Goal: Information Seeking & Learning: Learn about a topic

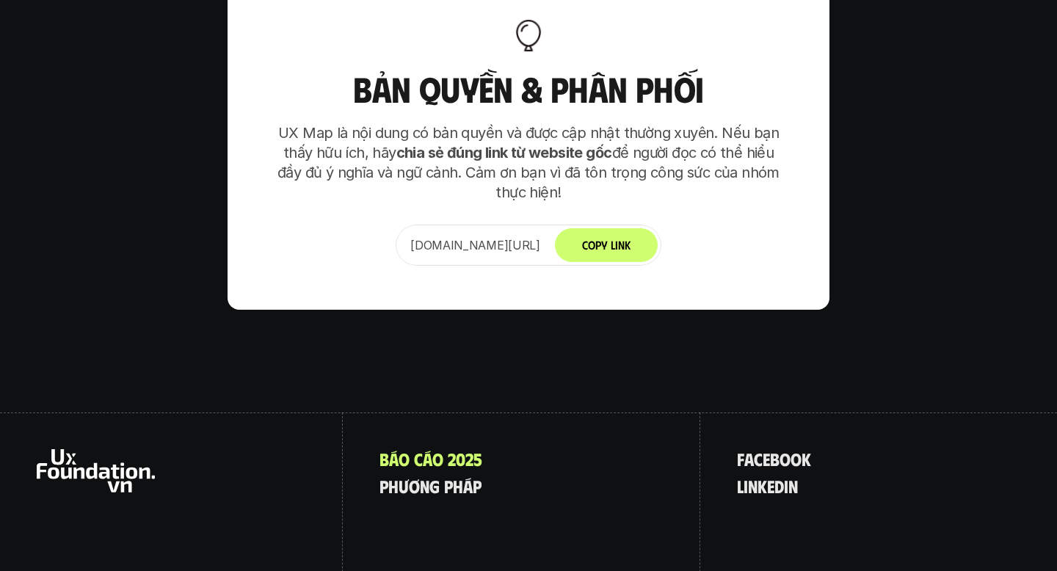
scroll to position [9221, 0]
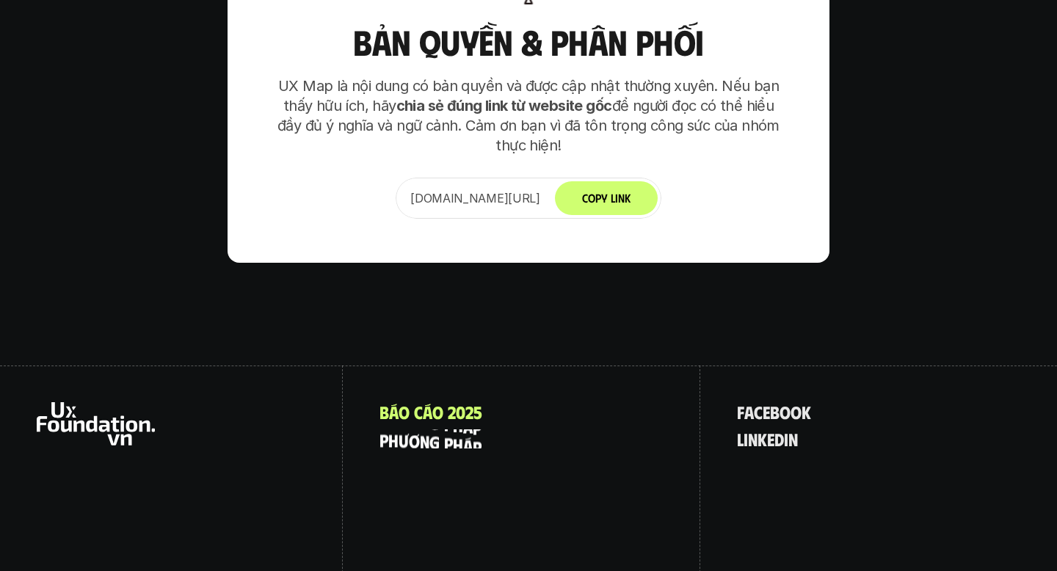
click at [423, 430] on p "p h ư ơ n g p h á p" at bounding box center [431, 439] width 102 height 19
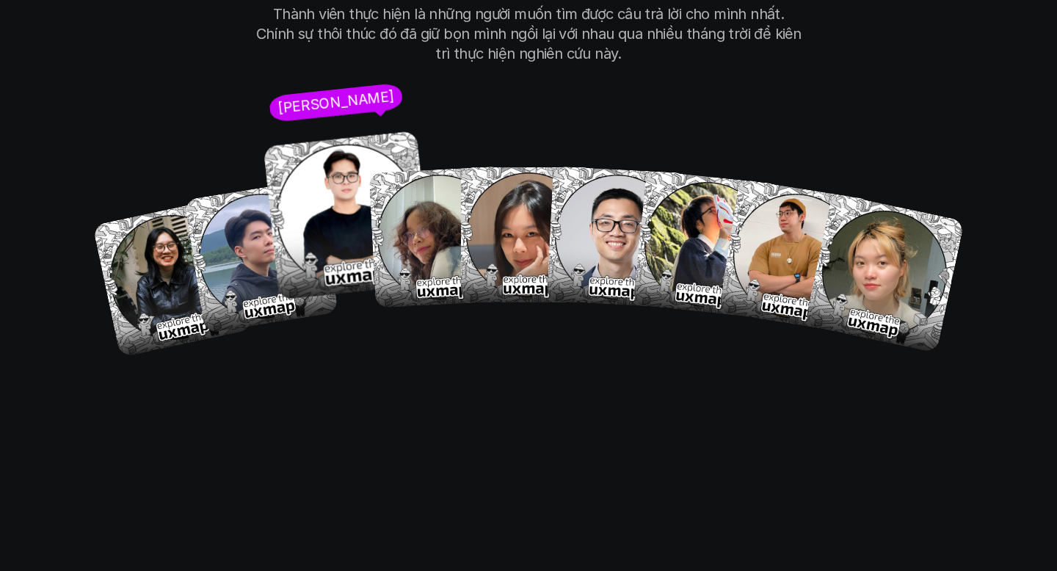
scroll to position [8539, 0]
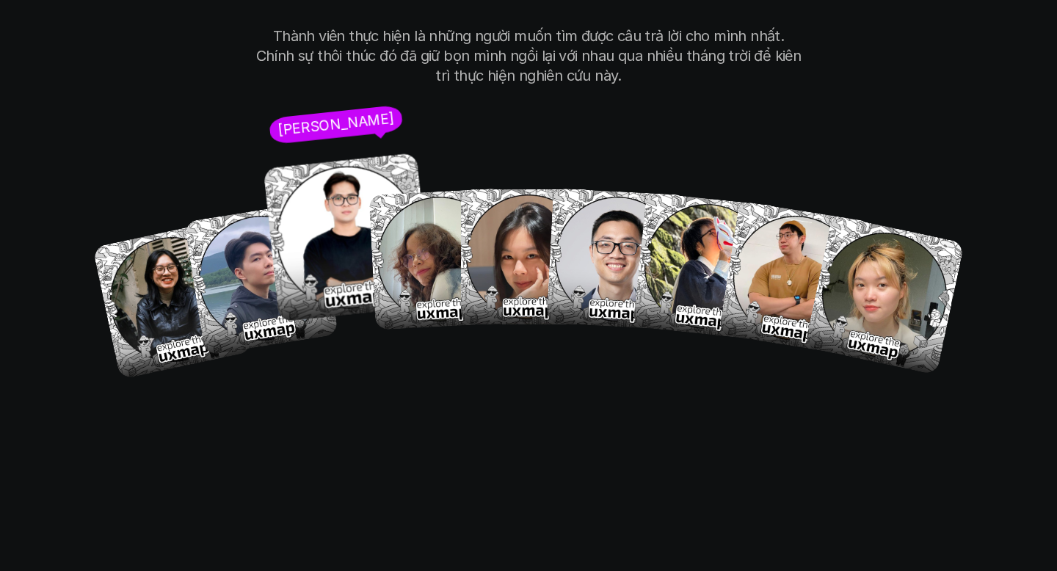
click at [339, 153] on img at bounding box center [348, 238] width 170 height 170
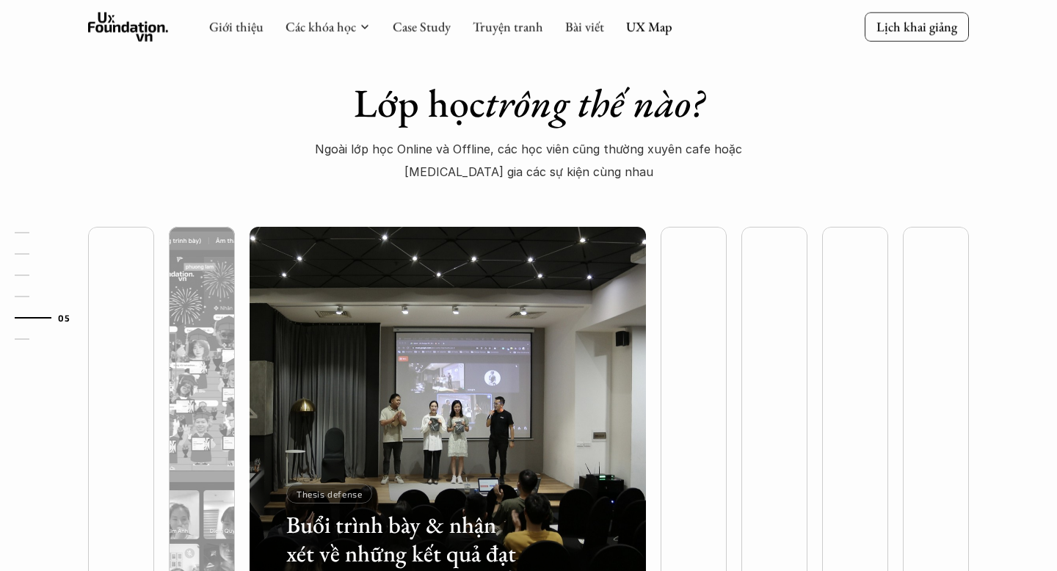
scroll to position [3759, 0]
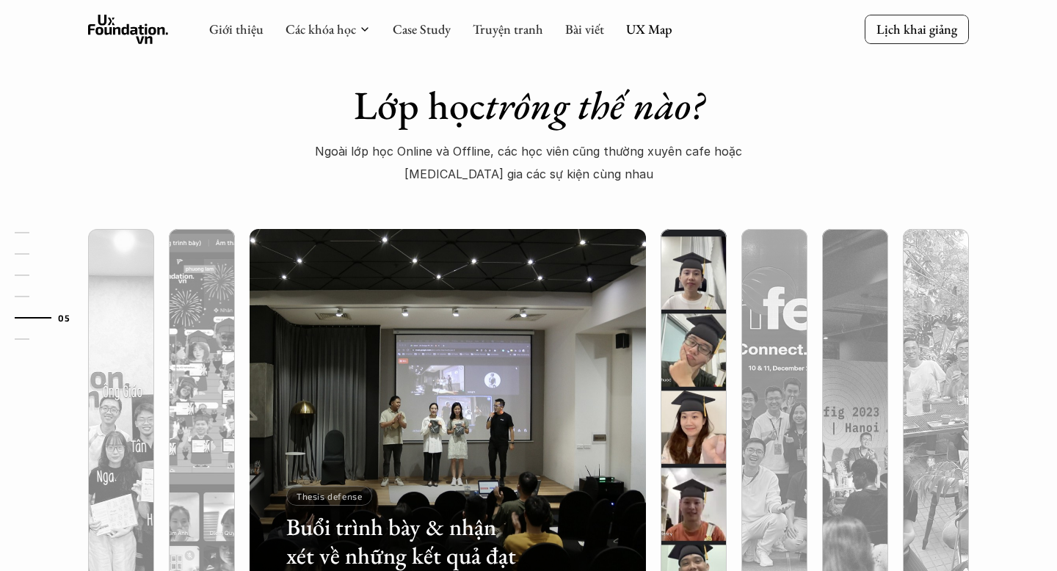
click at [682, 325] on img at bounding box center [694, 427] width 404 height 396
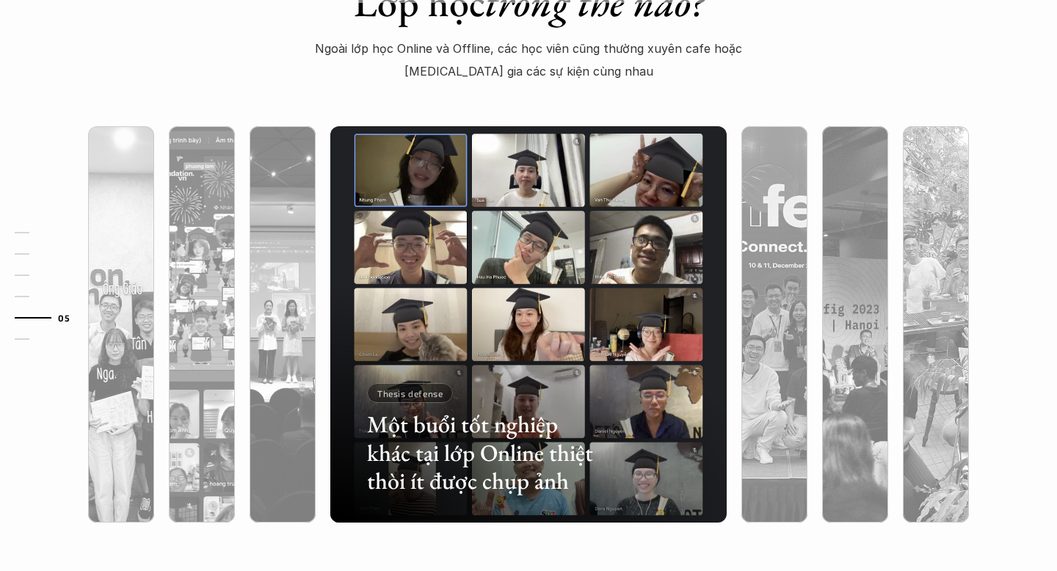
scroll to position [3827, 0]
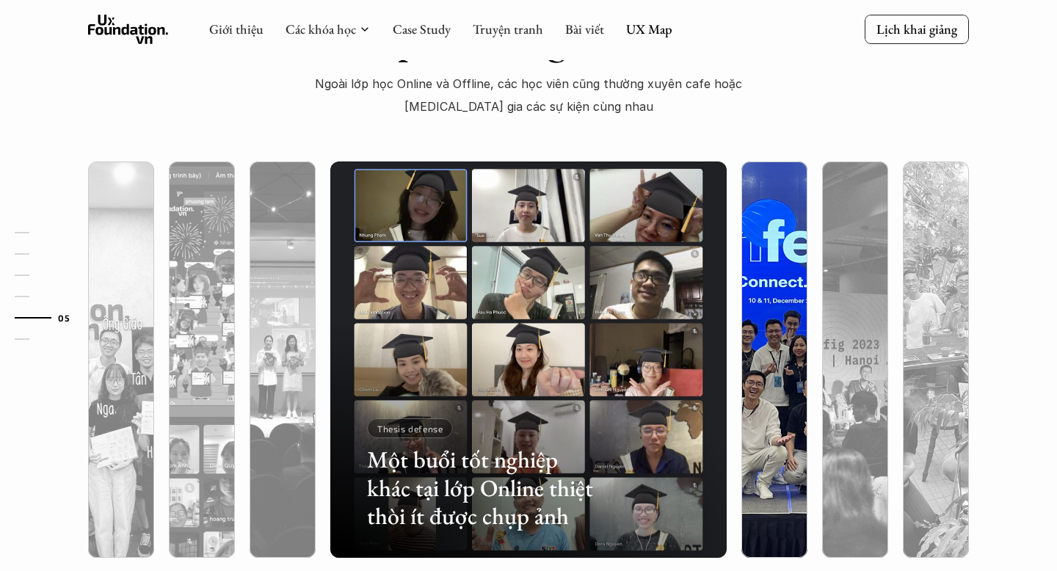
click at [757, 314] on img at bounding box center [775, 360] width 404 height 396
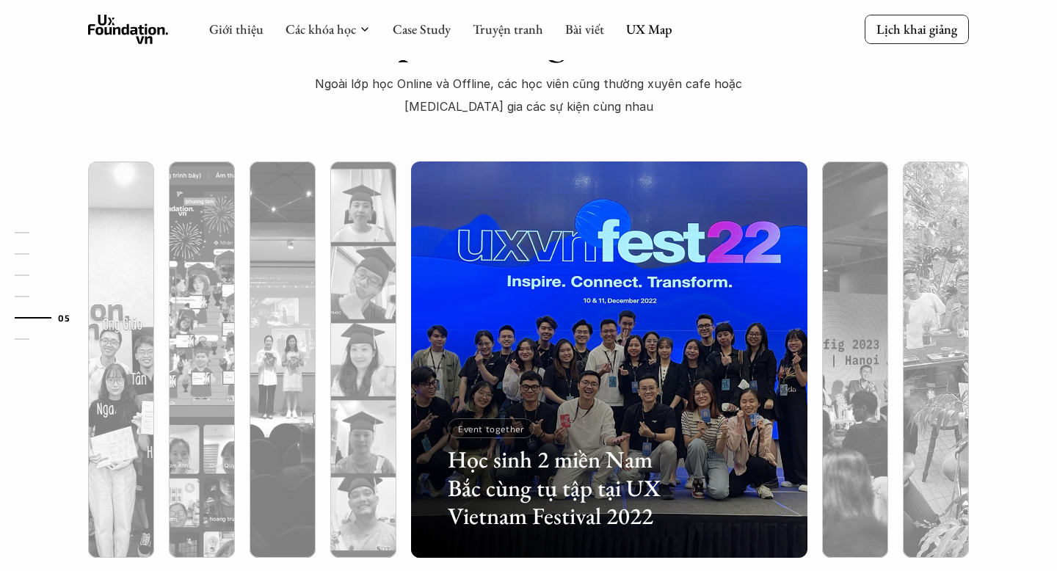
click at [543, 486] on h3 "Học sinh 2 miền Nam Bắc cùng tụ tập tại UX Vietnam Festival 2022" at bounding box center [566, 488] width 236 height 84
click at [657, 313] on img at bounding box center [610, 360] width 404 height 396
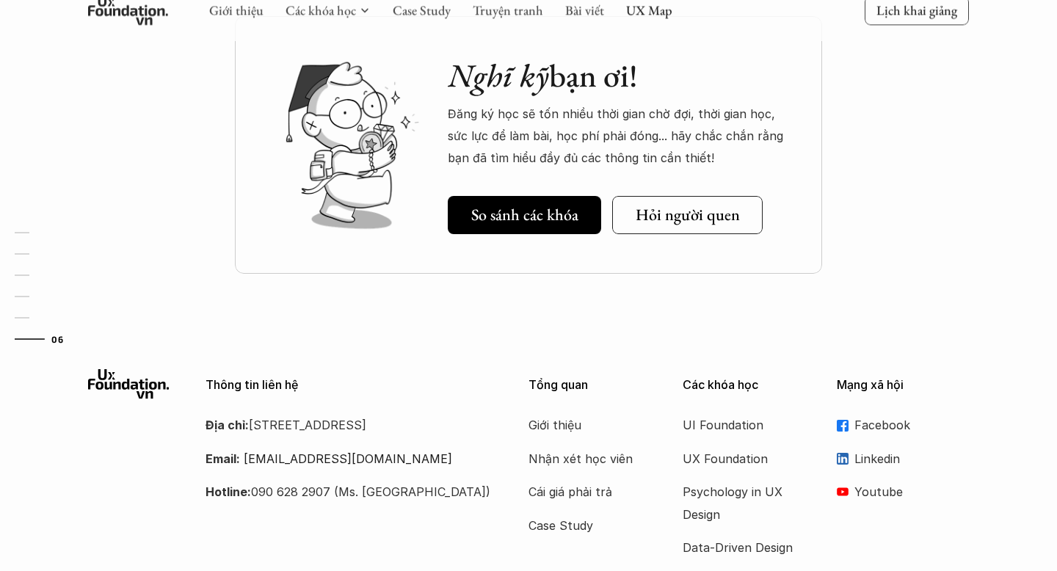
scroll to position [4470, 0]
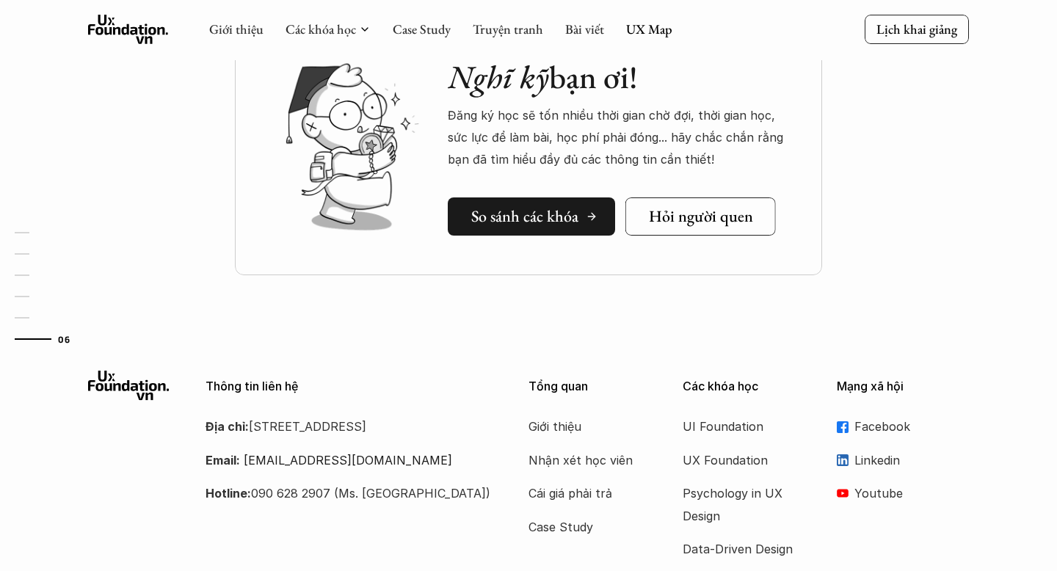
click at [551, 227] on link "So sánh các khóa" at bounding box center [531, 217] width 167 height 38
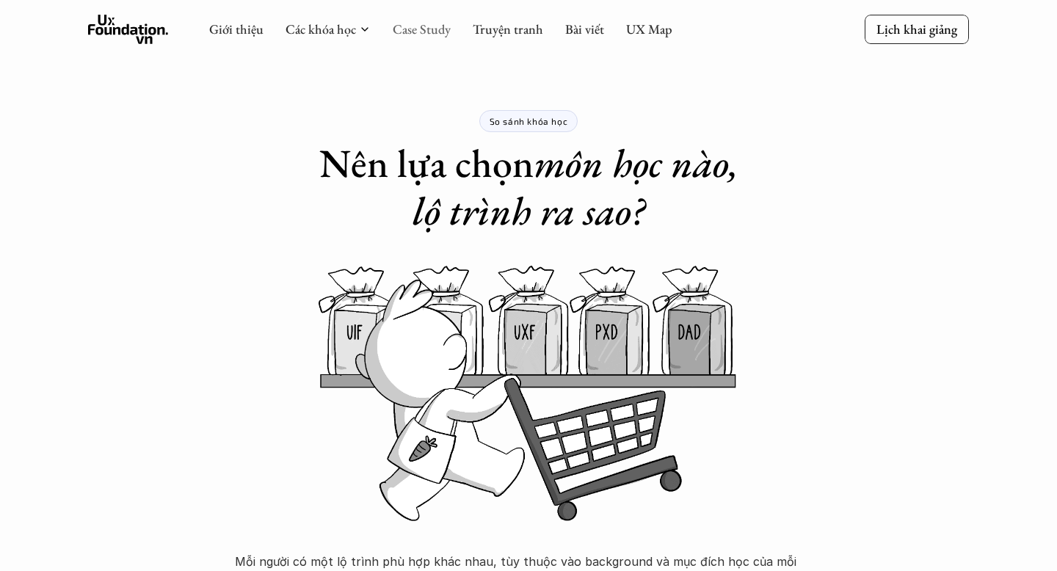
click at [418, 21] on link "Case Study" at bounding box center [422, 29] width 58 height 17
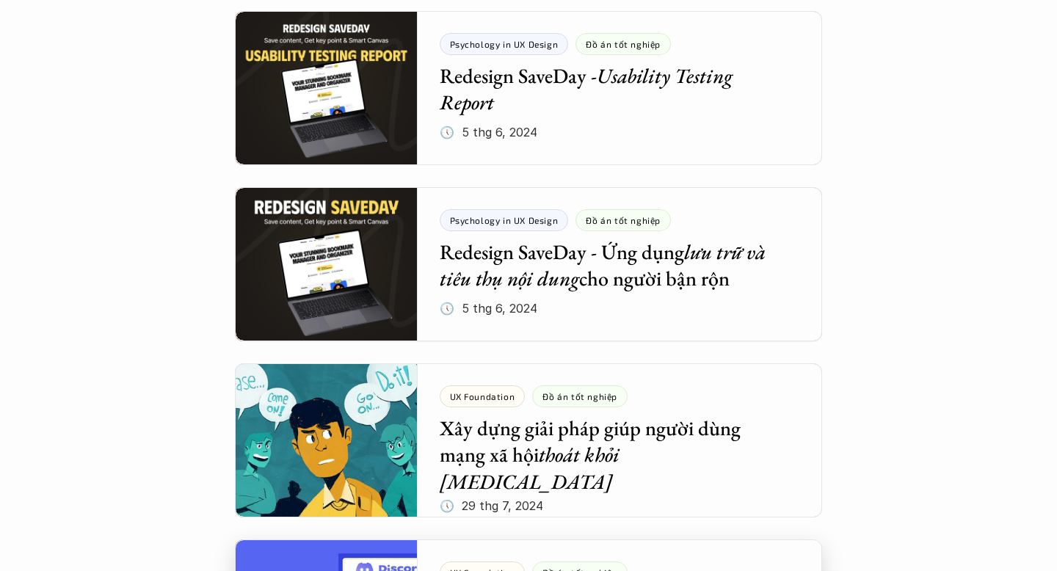
scroll to position [1317, 0]
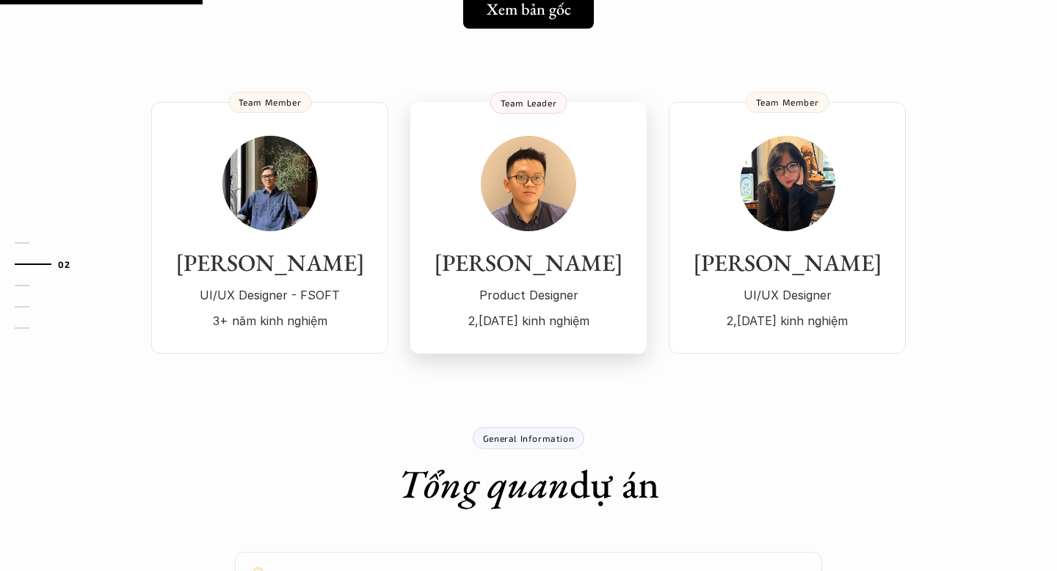
scroll to position [311, 0]
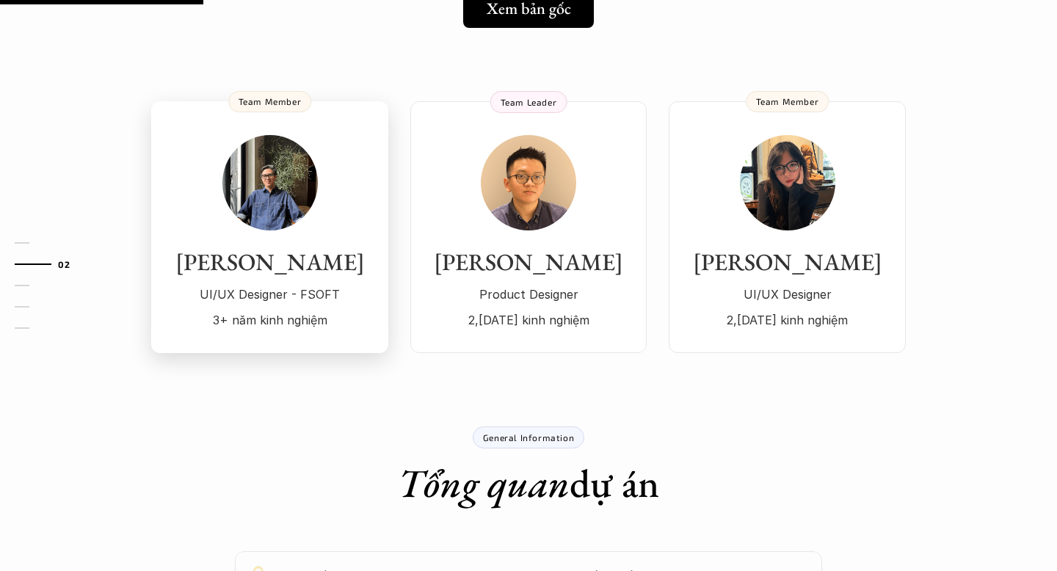
click at [319, 285] on p "UI/UX Designer - FSOFT" at bounding box center [270, 294] width 208 height 22
click at [547, 288] on p "Product Designer" at bounding box center [528, 294] width 207 height 22
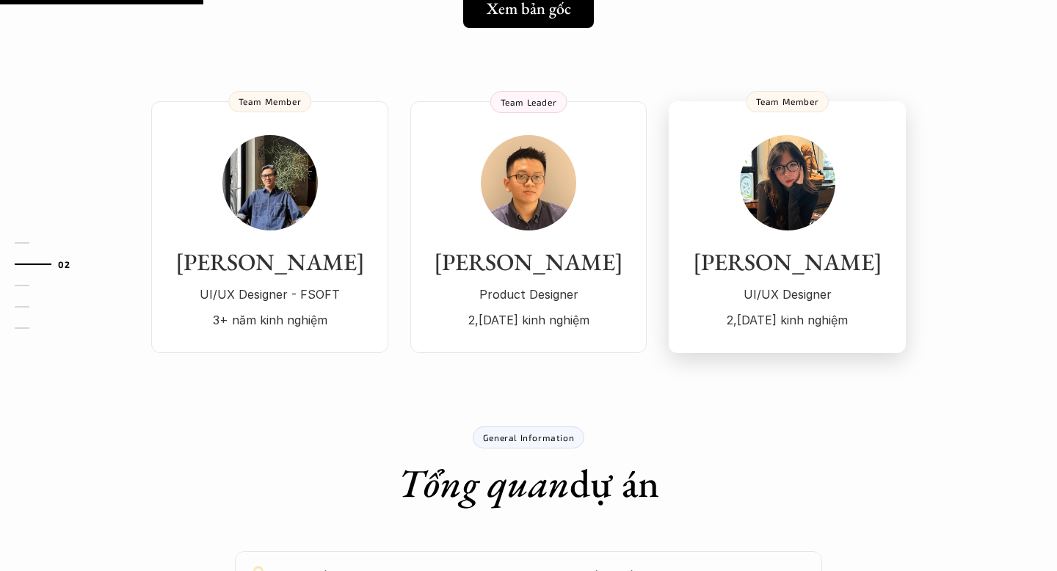
click at [767, 265] on h3 "[PERSON_NAME]" at bounding box center [788, 262] width 208 height 28
